Goal: Information Seeking & Learning: Learn about a topic

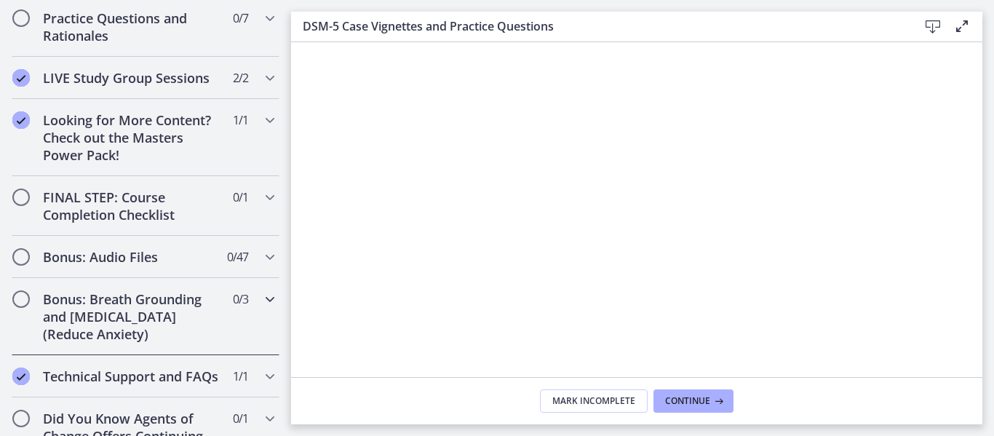
scroll to position [1521, 0]
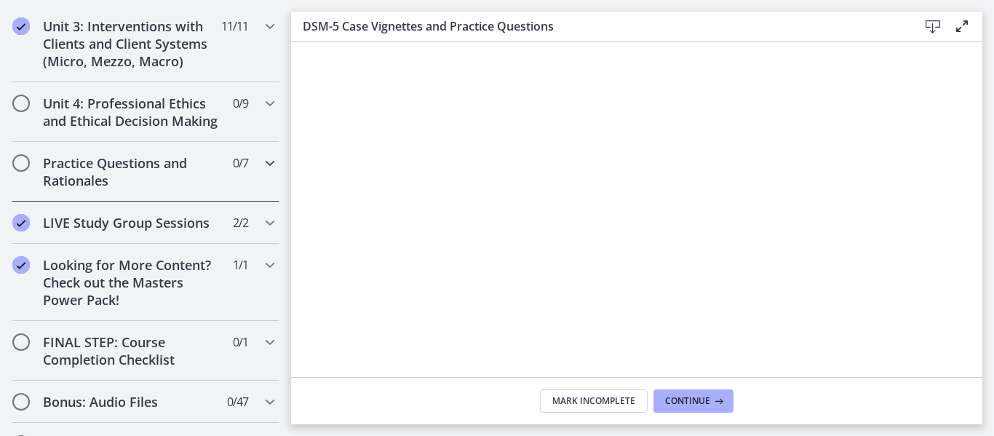
click at [157, 173] on h2 "Practice Questions and Rationales" at bounding box center [132, 171] width 178 height 35
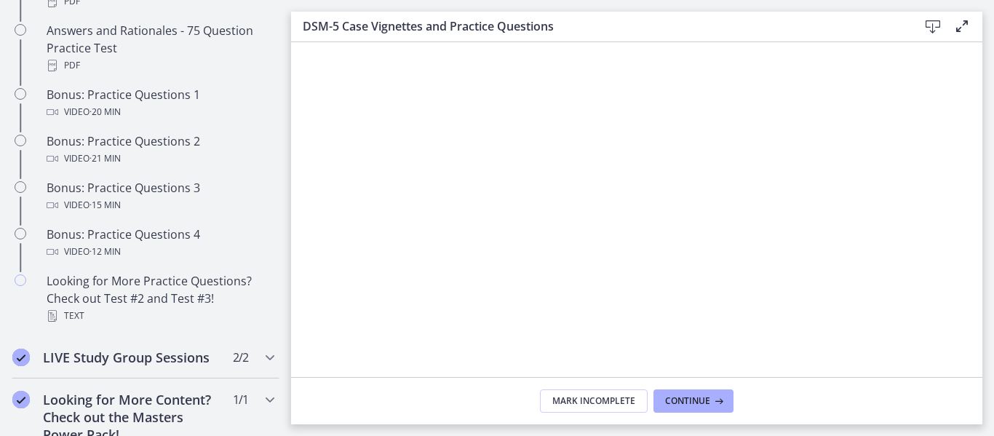
scroll to position [717, 0]
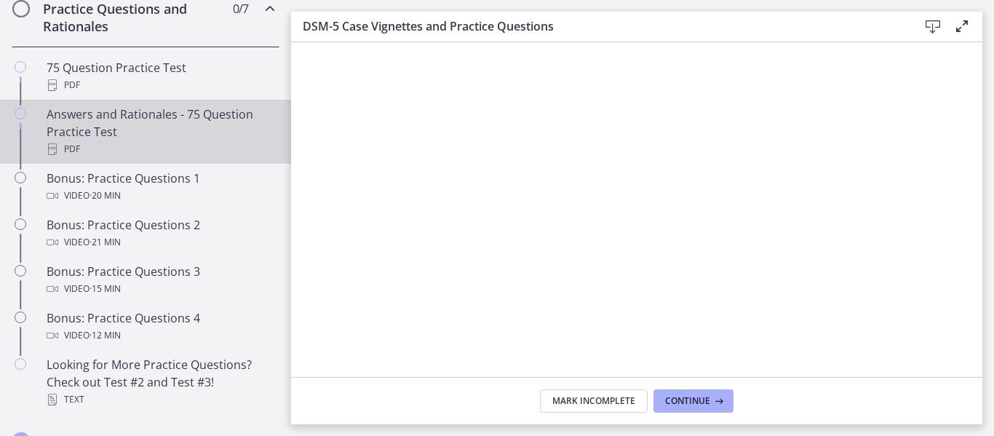
click at [185, 123] on div "Answers and Rationales - 75 Question Practice Test PDF" at bounding box center [160, 132] width 227 height 52
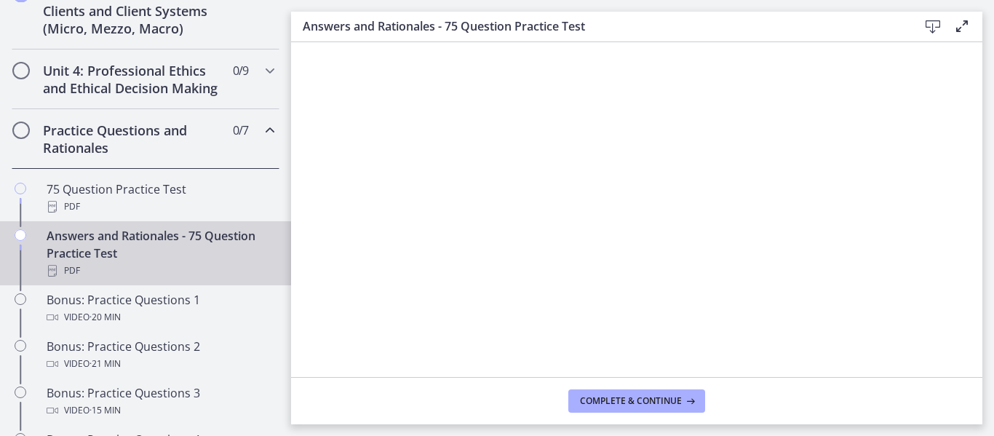
scroll to position [572, 0]
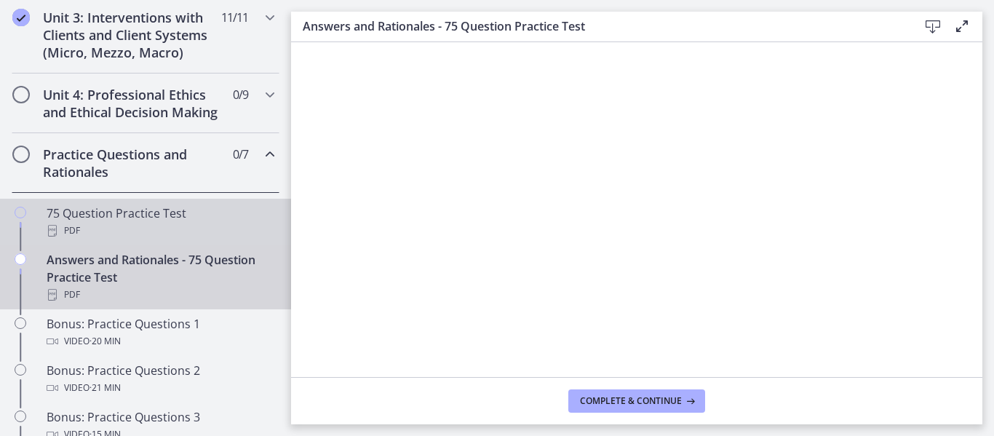
click at [140, 239] on div "PDF" at bounding box center [160, 230] width 227 height 17
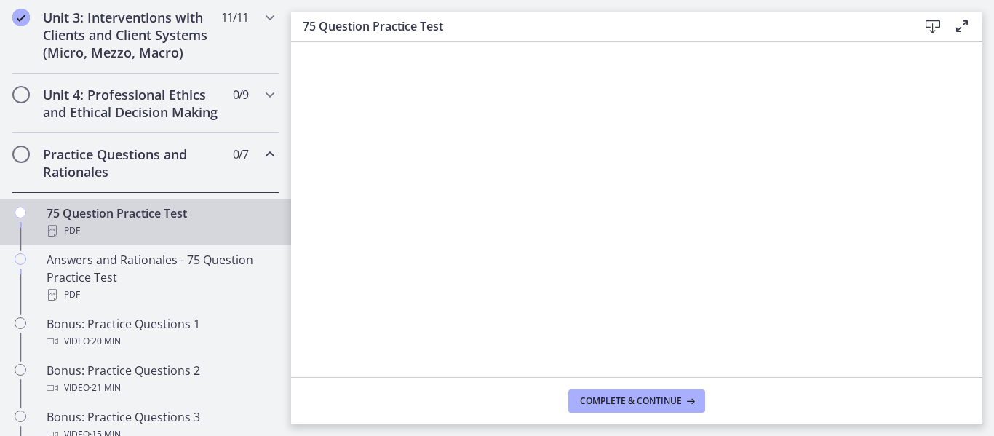
click at [833, 28] on icon at bounding box center [932, 26] width 17 height 17
